Goal: Transaction & Acquisition: Book appointment/travel/reservation

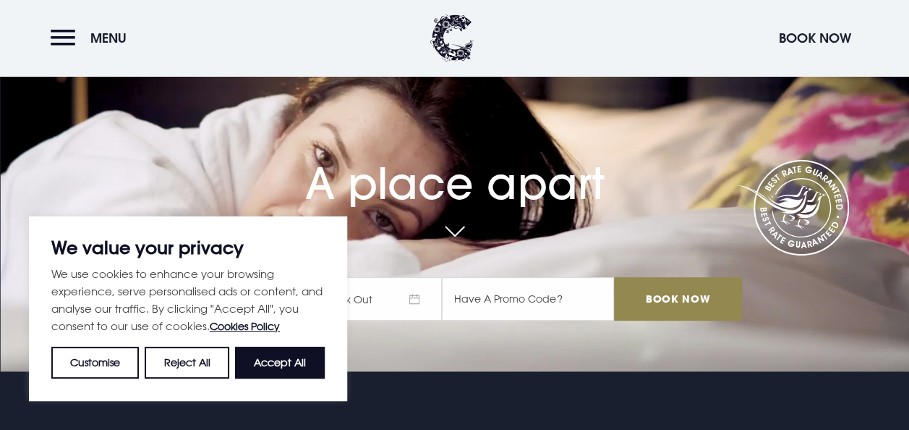
scroll to position [66, 0]
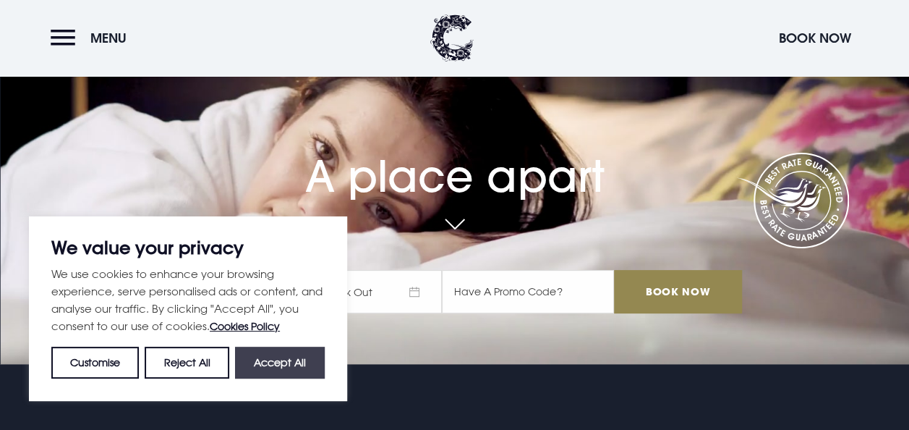
click at [281, 366] on button "Accept All" at bounding box center [280, 362] width 90 height 32
checkbox input "true"
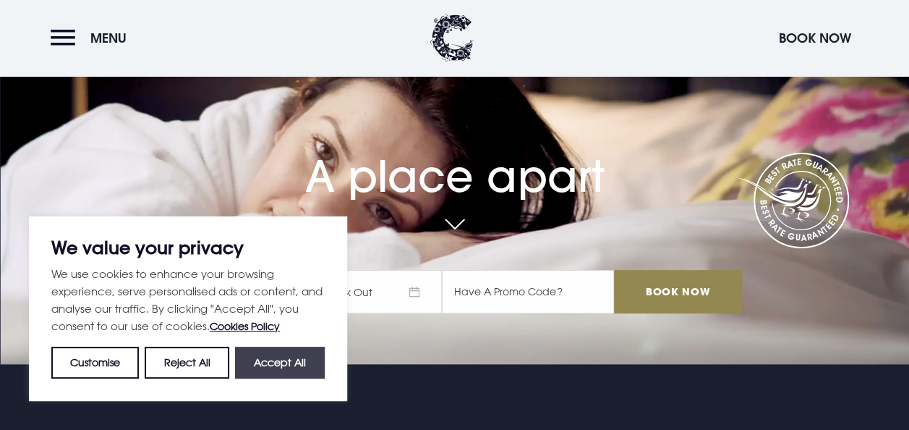
checkbox input "true"
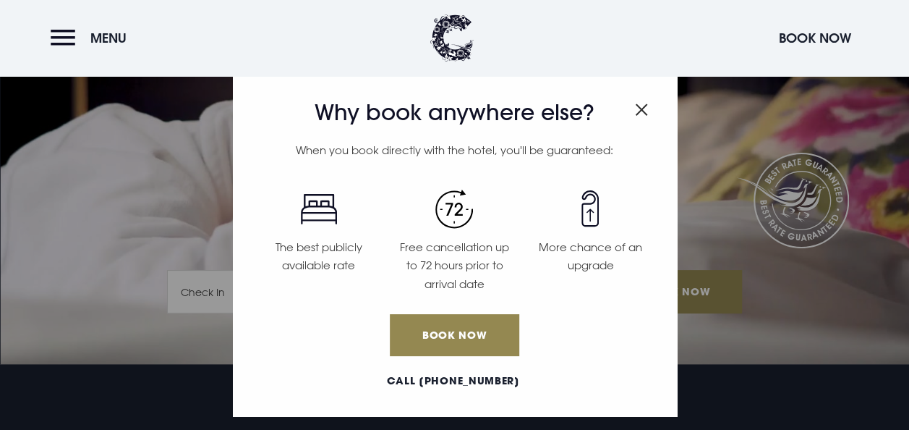
click at [637, 111] on img "Close modal" at bounding box center [641, 109] width 13 height 12
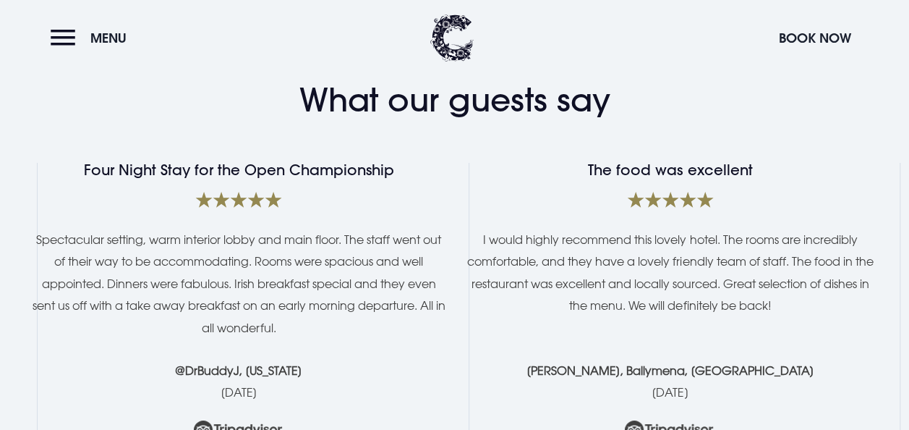
scroll to position [2612, 0]
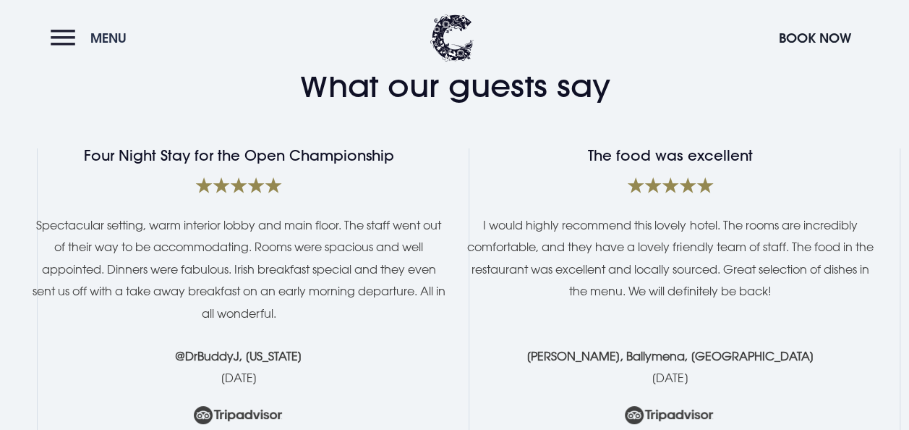
click at [68, 45] on button "Menu" at bounding box center [92, 37] width 83 height 31
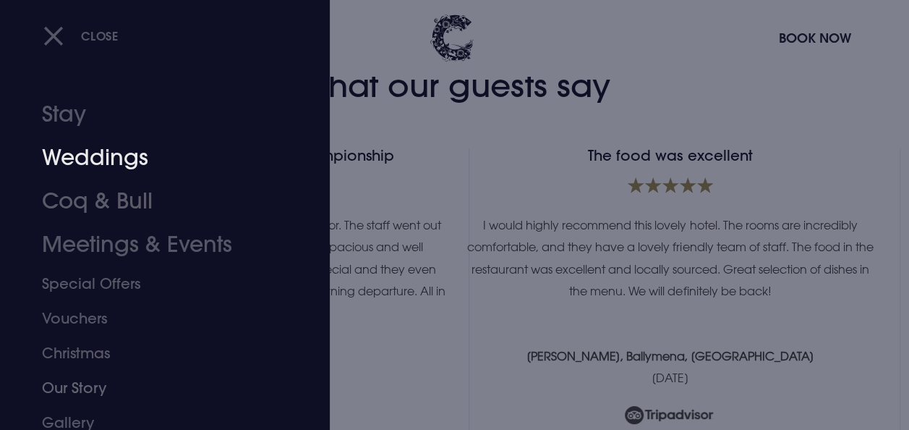
click at [119, 157] on link "Weddings" at bounding box center [155, 157] width 226 height 43
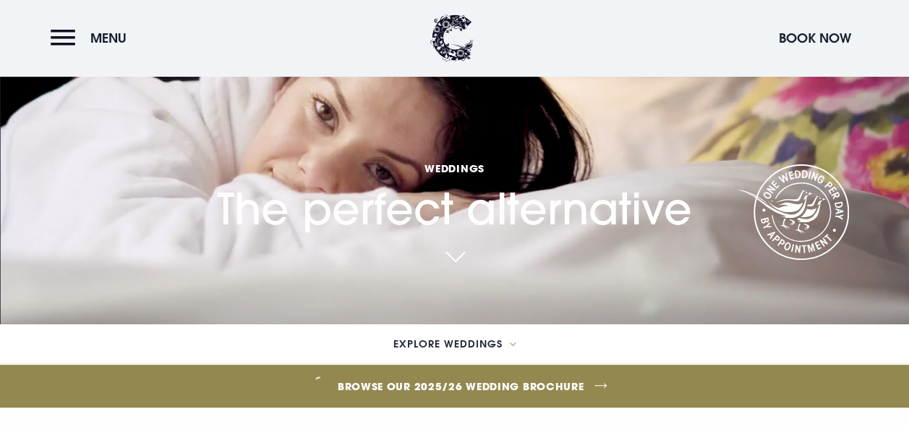
scroll to position [99, 0]
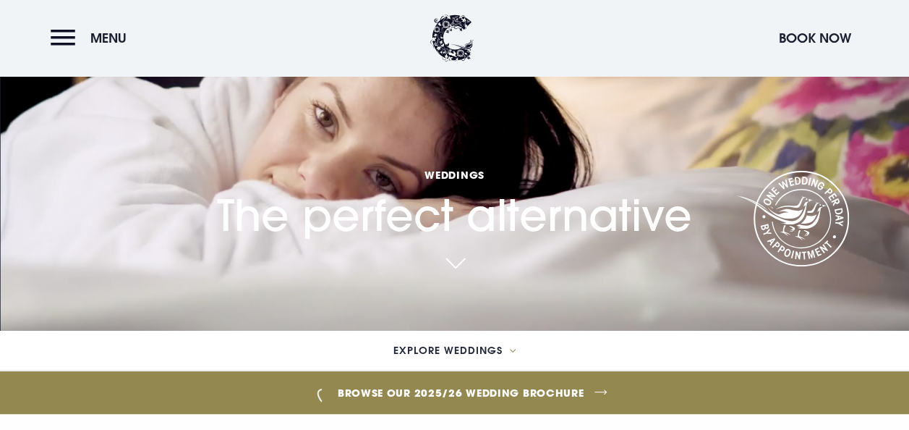
click at [443, 393] on link "Browse our 2025/26 wedding brochure" at bounding box center [461, 392] width 2064 height 54
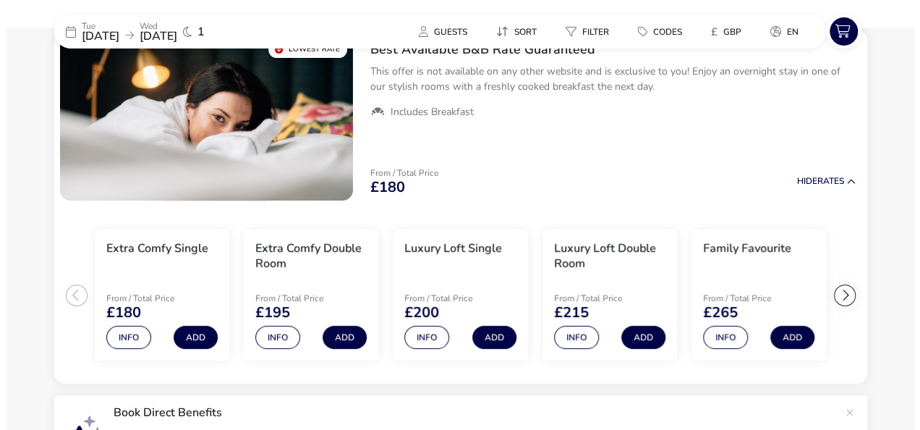
scroll to position [179, 0]
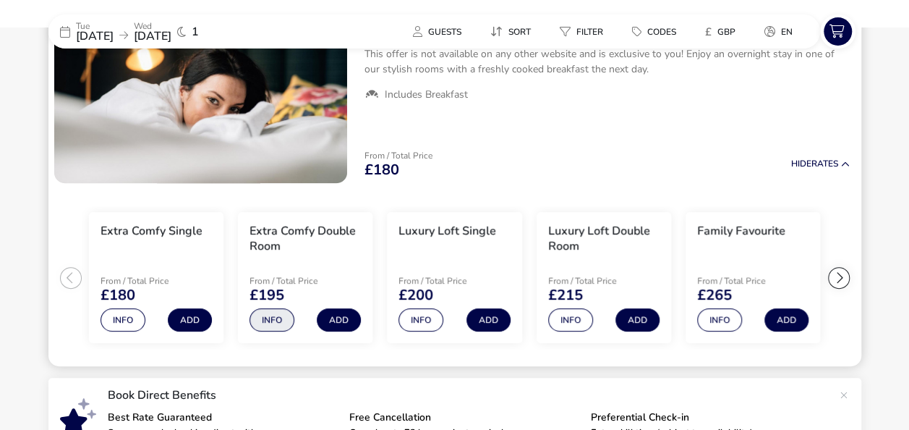
click at [279, 320] on button "Info" at bounding box center [271, 319] width 45 height 23
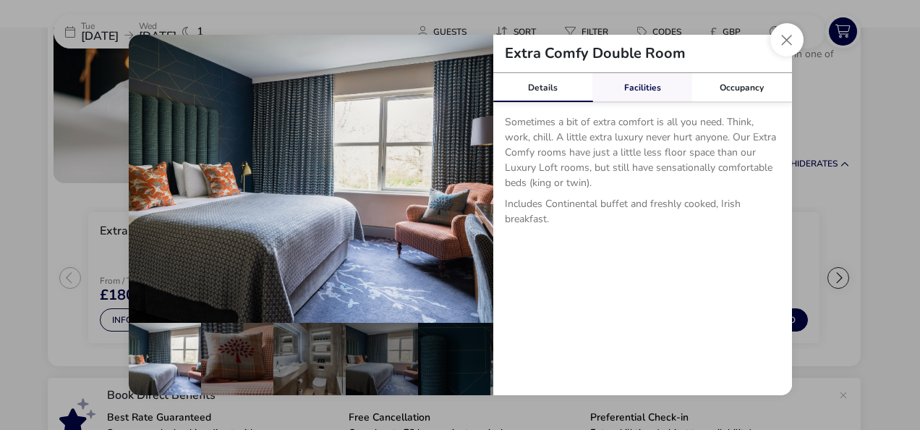
click at [638, 87] on link "Facilities" at bounding box center [642, 87] width 100 height 29
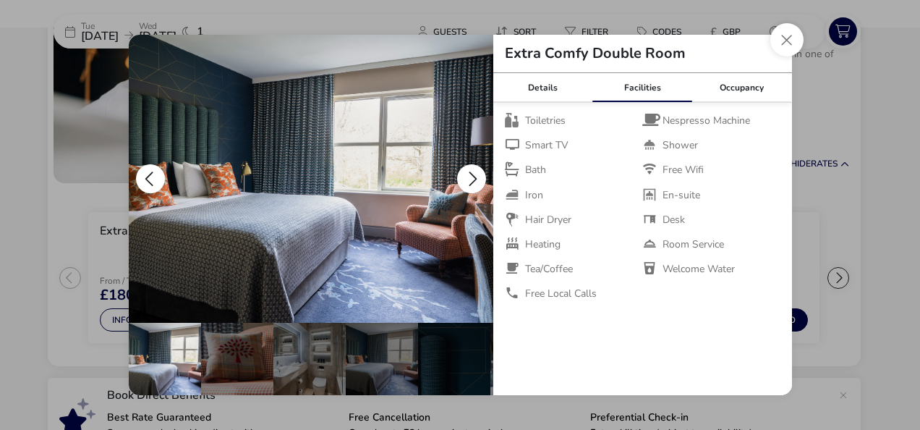
click at [465, 174] on button "details" at bounding box center [471, 178] width 29 height 29
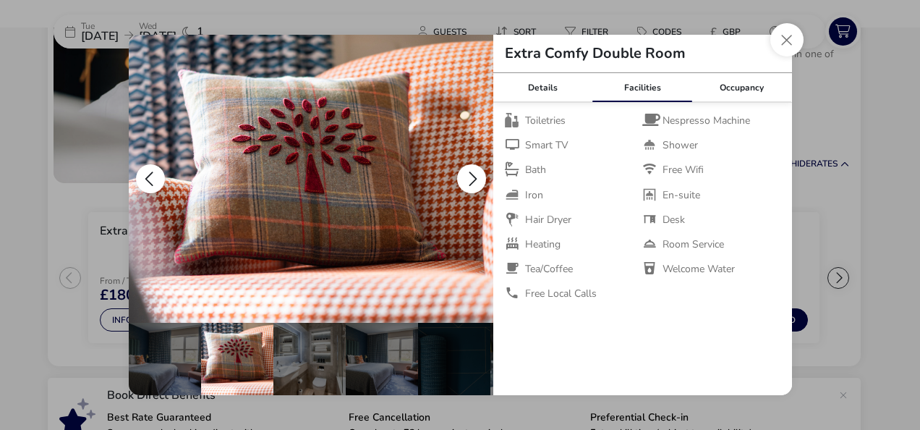
click at [465, 174] on button "details" at bounding box center [471, 178] width 29 height 29
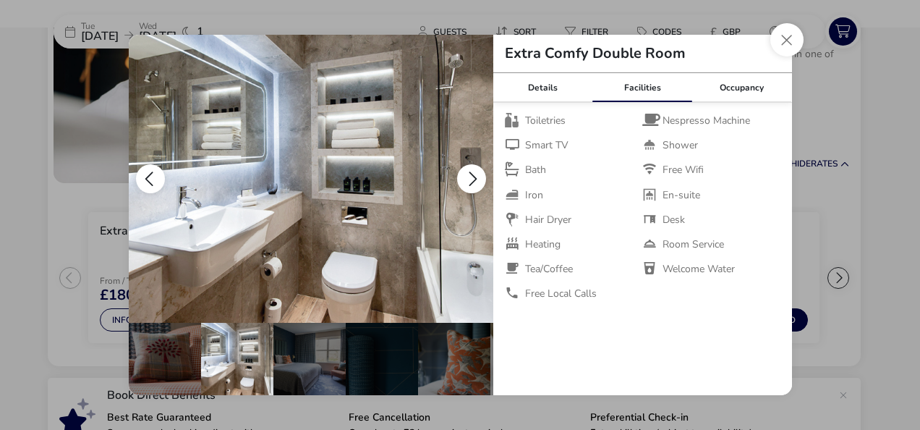
click at [465, 174] on button "details" at bounding box center [471, 178] width 29 height 29
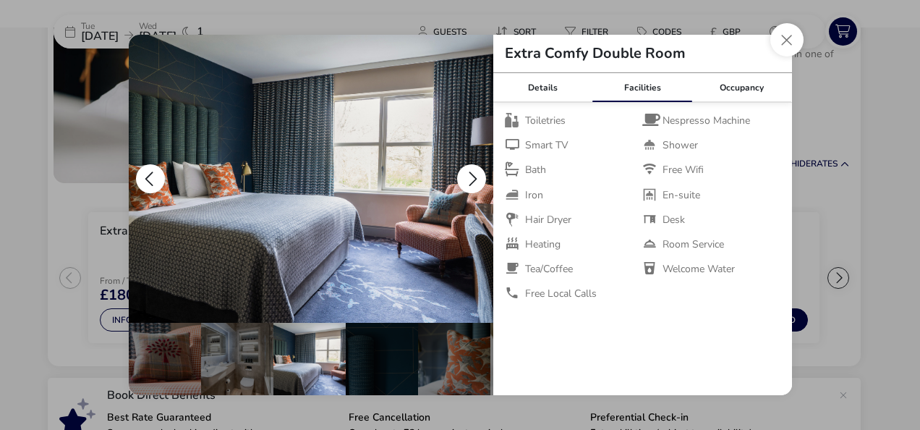
scroll to position [0, 141]
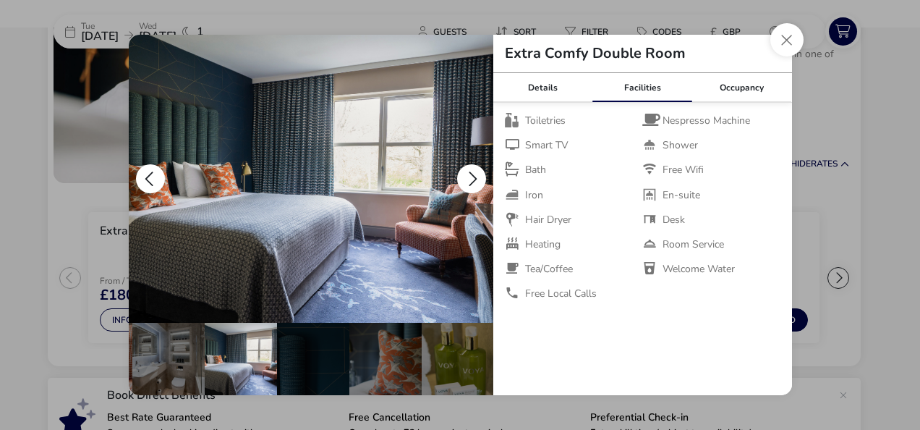
click at [465, 174] on button "details" at bounding box center [471, 178] width 29 height 29
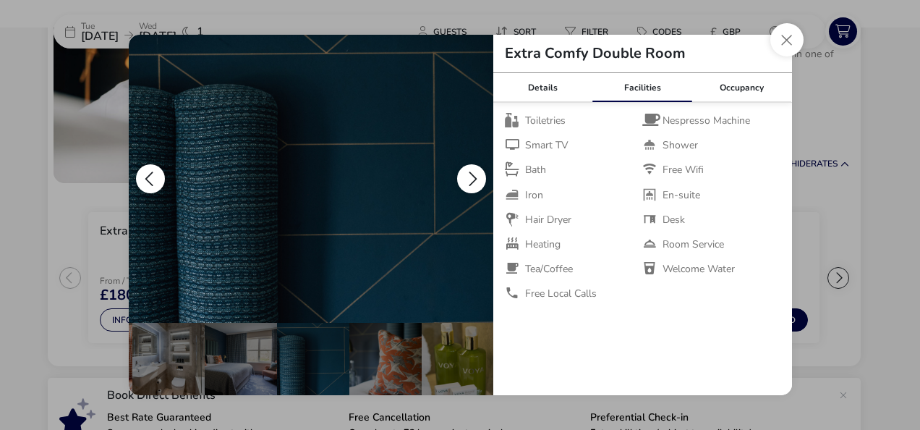
click at [465, 174] on button "details" at bounding box center [471, 178] width 29 height 29
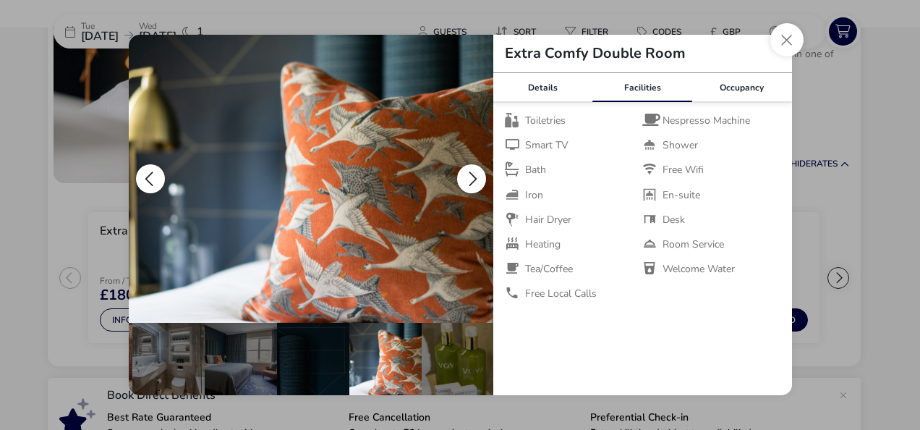
click at [465, 174] on button "details" at bounding box center [471, 178] width 29 height 29
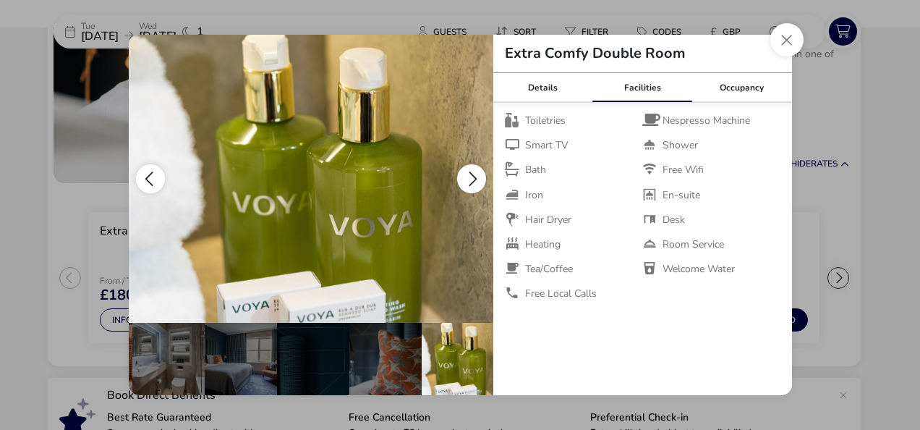
click at [465, 174] on button "details" at bounding box center [471, 178] width 29 height 29
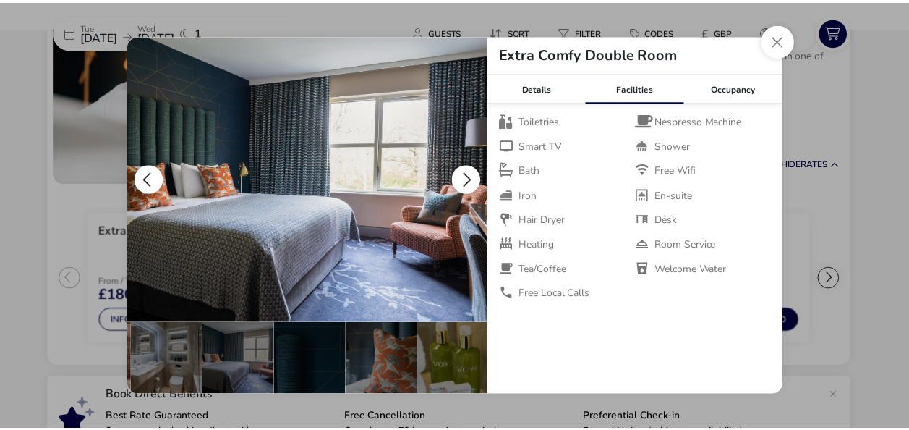
scroll to position [0, 0]
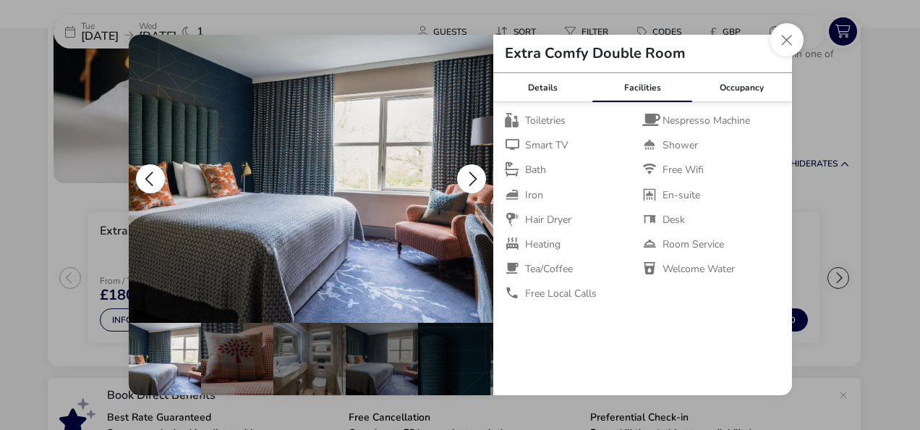
click at [465, 174] on button "details" at bounding box center [471, 178] width 29 height 29
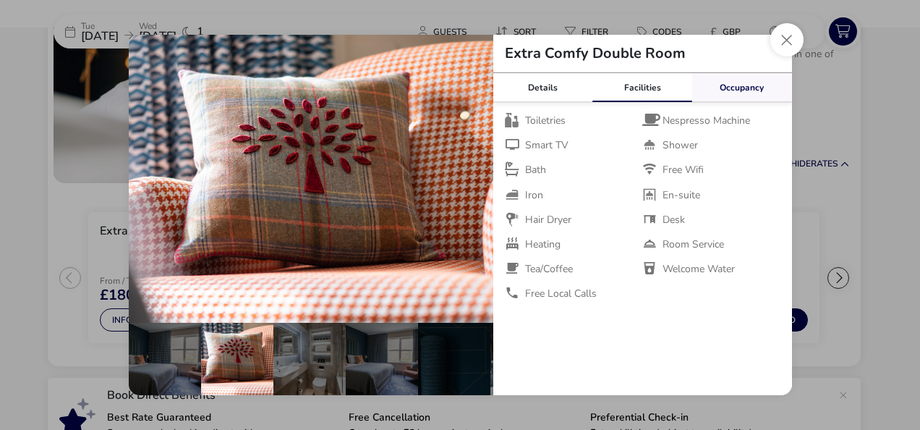
click at [722, 95] on link "Occupancy" at bounding box center [742, 87] width 100 height 29
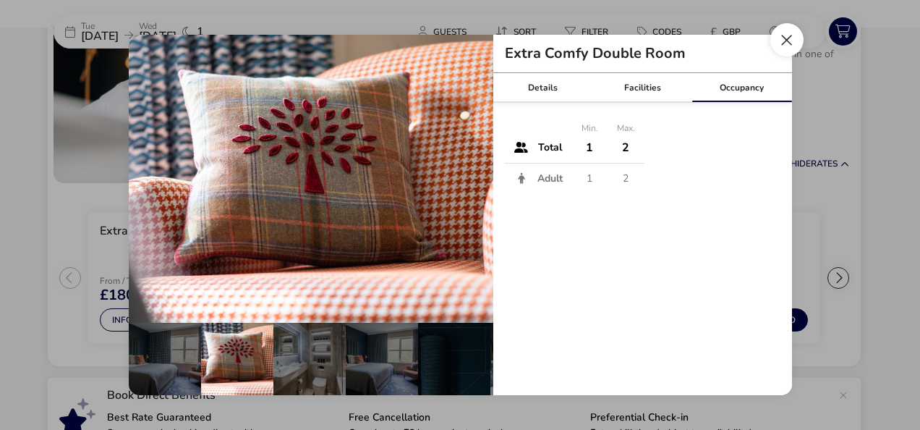
click at [782, 35] on button "Close dialog" at bounding box center [786, 39] width 33 height 33
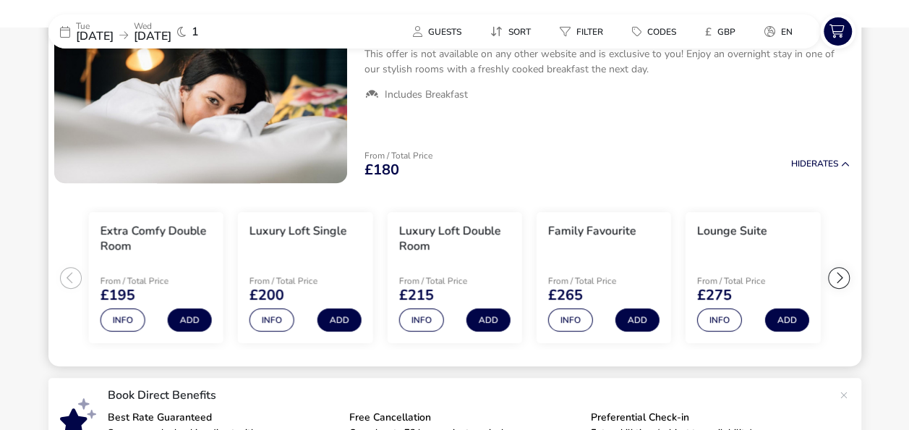
click at [834, 273] on div at bounding box center [839, 278] width 22 height 22
